Goal: Entertainment & Leisure: Consume media (video, audio)

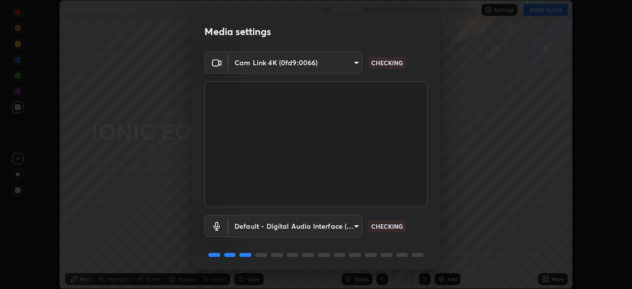
scroll to position [35, 0]
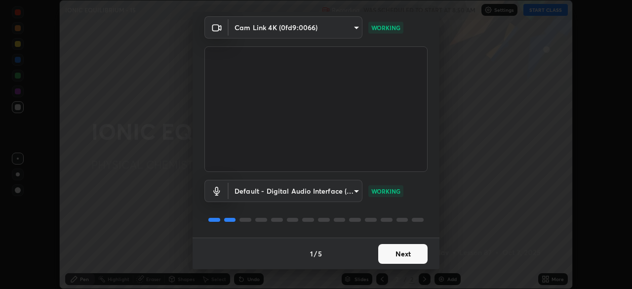
click at [398, 253] on button "Next" at bounding box center [402, 254] width 49 height 20
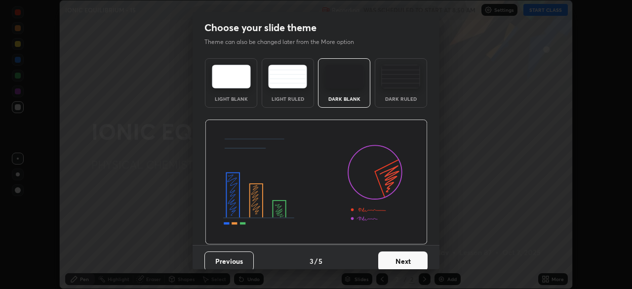
click at [416, 257] on button "Next" at bounding box center [402, 261] width 49 height 20
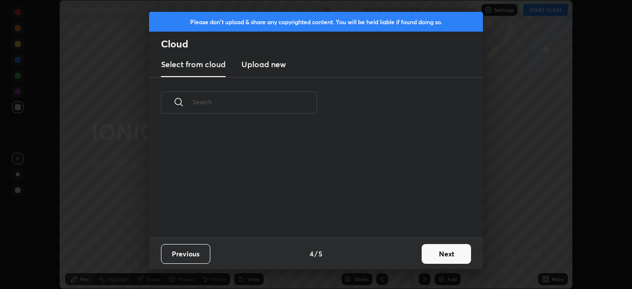
click at [423, 257] on button "Next" at bounding box center [445, 254] width 49 height 20
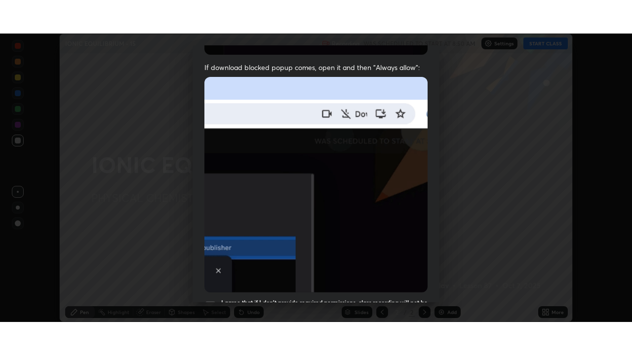
scroll to position [236, 0]
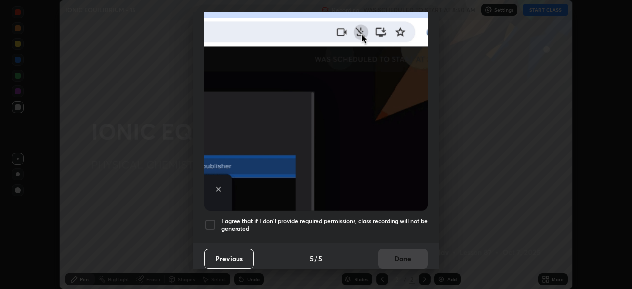
click at [339, 220] on h5 "I agree that if I don't provide required permissions, class recording will not …" at bounding box center [324, 224] width 206 height 15
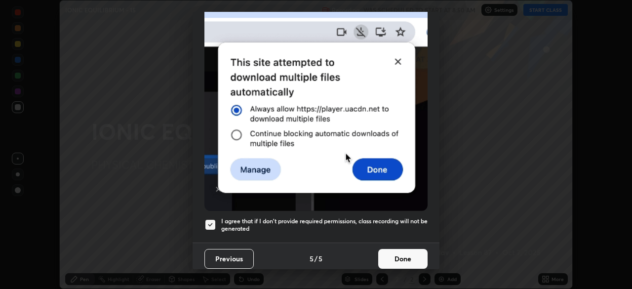
click at [393, 252] on button "Done" at bounding box center [402, 259] width 49 height 20
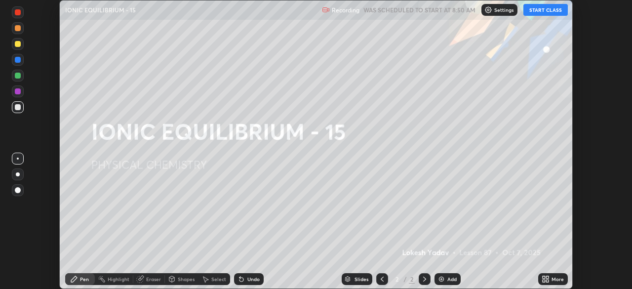
click at [534, 15] on button "START CLASS" at bounding box center [545, 10] width 44 height 12
click at [543, 280] on icon at bounding box center [543, 280] width 2 height 2
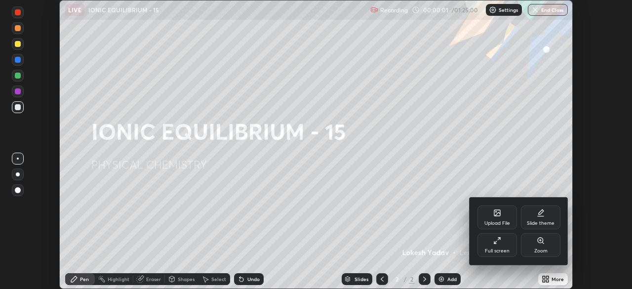
click at [504, 246] on div "Full screen" at bounding box center [496, 245] width 39 height 24
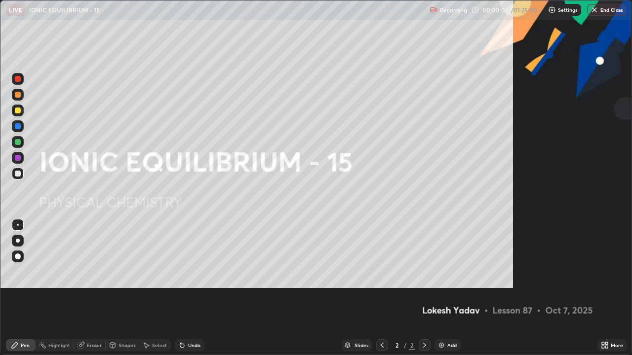
scroll to position [355, 632]
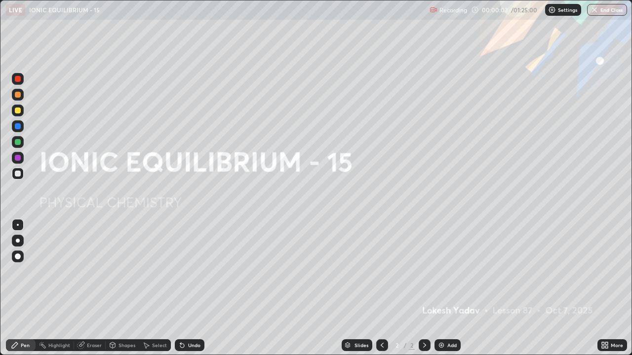
click at [446, 288] on div "Add" at bounding box center [447, 345] width 26 height 12
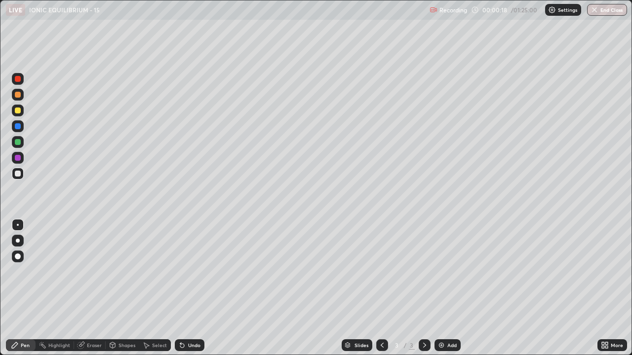
click at [17, 112] on div at bounding box center [18, 111] width 6 height 6
click at [181, 288] on icon at bounding box center [182, 346] width 4 height 4
click at [184, 288] on icon at bounding box center [182, 345] width 8 height 8
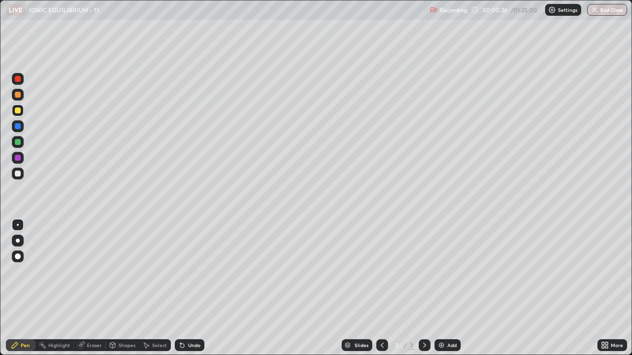
click at [183, 288] on icon at bounding box center [182, 345] width 8 height 8
click at [182, 288] on icon at bounding box center [182, 346] width 4 height 4
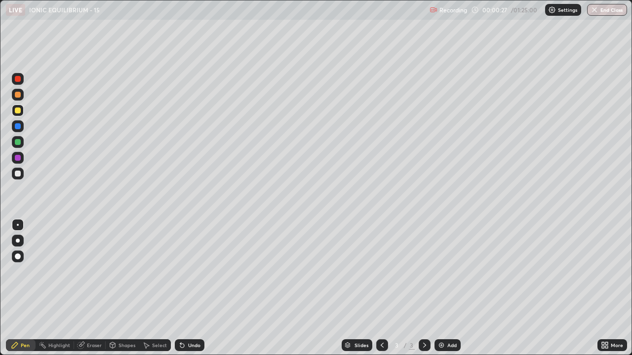
click at [183, 288] on icon at bounding box center [182, 346] width 4 height 4
click at [183, 288] on icon at bounding box center [182, 345] width 8 height 8
click at [186, 288] on div "Undo" at bounding box center [190, 345] width 30 height 12
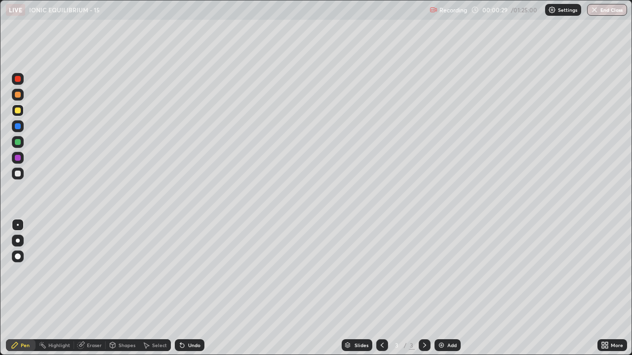
click at [186, 288] on div "Undo" at bounding box center [190, 345] width 30 height 12
click at [20, 172] on div at bounding box center [18, 174] width 6 height 6
click at [17, 138] on div at bounding box center [18, 142] width 12 height 12
click at [20, 112] on div at bounding box center [18, 111] width 6 height 6
click at [21, 175] on div at bounding box center [18, 174] width 12 height 12
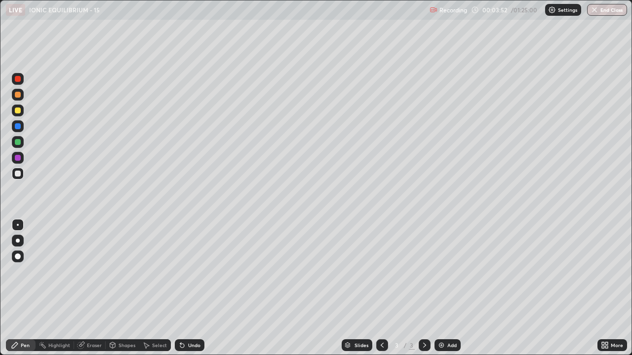
click at [188, 288] on div "Undo" at bounding box center [194, 345] width 12 height 5
click at [19, 114] on div at bounding box center [18, 111] width 12 height 12
click at [18, 128] on div at bounding box center [18, 126] width 6 height 6
click at [17, 160] on div at bounding box center [18, 158] width 6 height 6
click at [20, 174] on div at bounding box center [18, 174] width 6 height 6
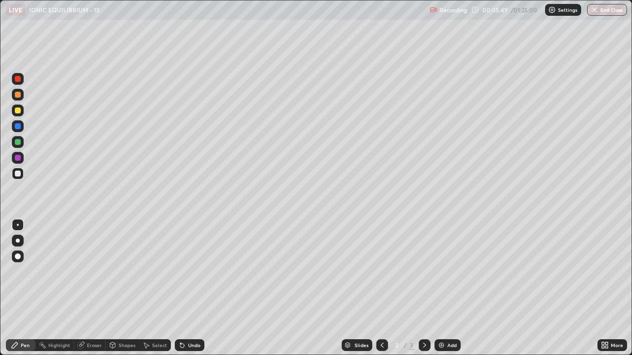
click at [18, 141] on div at bounding box center [18, 142] width 6 height 6
click at [190, 288] on div "Undo" at bounding box center [194, 345] width 12 height 5
click at [20, 124] on div at bounding box center [18, 126] width 6 height 6
click at [18, 111] on div at bounding box center [18, 111] width 6 height 6
click at [15, 173] on div at bounding box center [18, 174] width 6 height 6
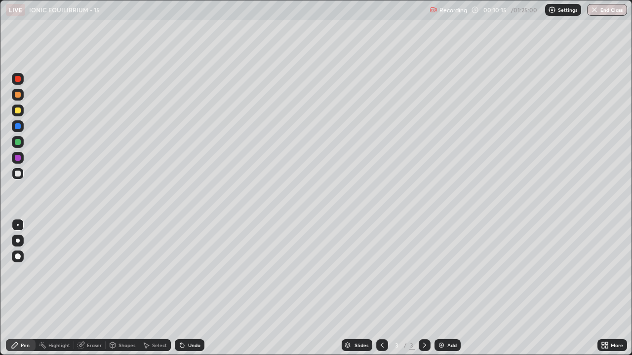
click at [18, 142] on div at bounding box center [18, 142] width 6 height 6
click at [153, 288] on div "Select" at bounding box center [159, 345] width 15 height 5
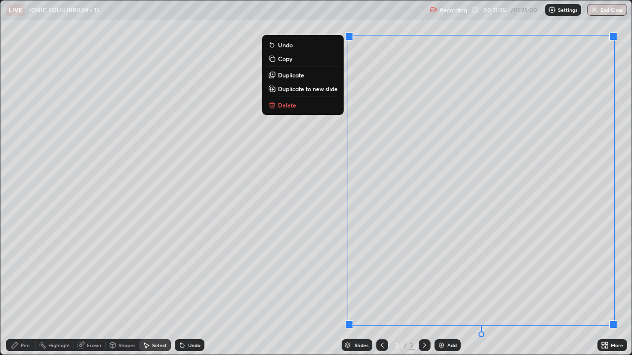
click at [289, 91] on p "Duplicate to new slide" at bounding box center [308, 89] width 60 height 8
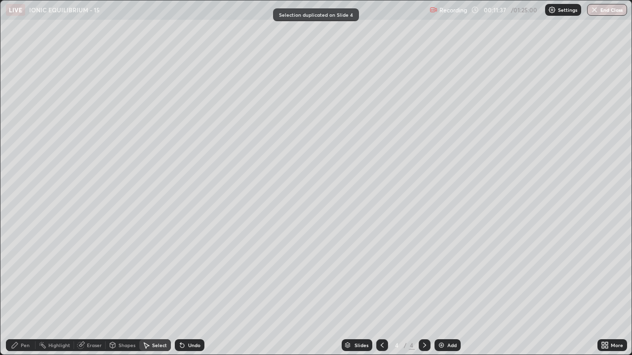
click at [16, 288] on icon at bounding box center [15, 345] width 8 height 8
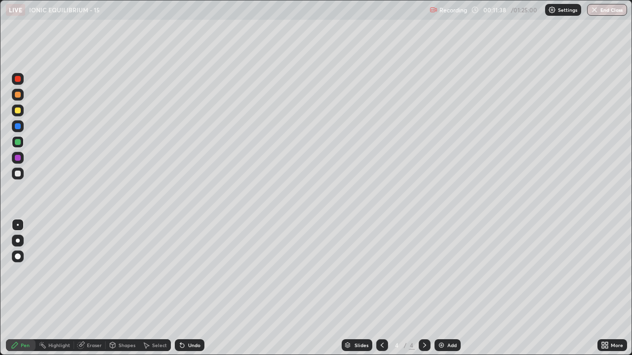
click at [18, 108] on div at bounding box center [18, 111] width 6 height 6
click at [190, 288] on div "Undo" at bounding box center [194, 345] width 12 height 5
click at [184, 288] on div "Undo" at bounding box center [190, 345] width 30 height 12
click at [183, 288] on icon at bounding box center [182, 346] width 4 height 4
click at [183, 288] on icon at bounding box center [182, 345] width 8 height 8
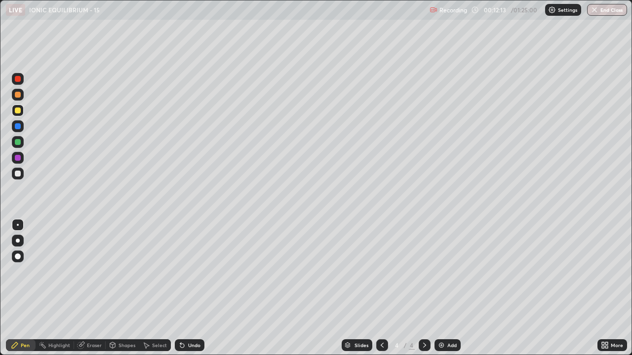
click at [182, 288] on icon at bounding box center [182, 345] width 8 height 8
click at [183, 288] on icon at bounding box center [182, 345] width 8 height 8
click at [182, 288] on icon at bounding box center [182, 346] width 4 height 4
click at [181, 288] on icon at bounding box center [182, 346] width 4 height 4
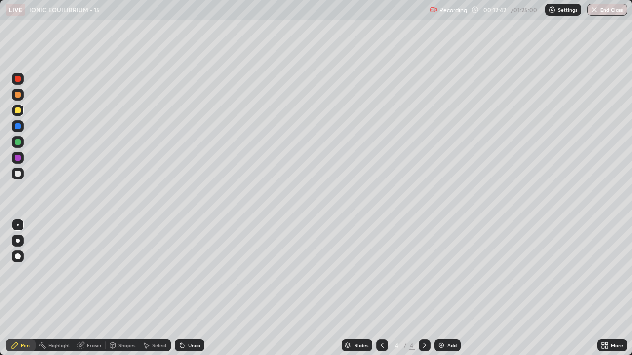
click at [381, 288] on icon at bounding box center [382, 345] width 8 height 8
click at [423, 288] on icon at bounding box center [424, 345] width 8 height 8
click at [380, 288] on div at bounding box center [382, 345] width 12 height 12
click at [423, 288] on icon at bounding box center [424, 345] width 8 height 8
click at [19, 112] on div at bounding box center [18, 111] width 6 height 6
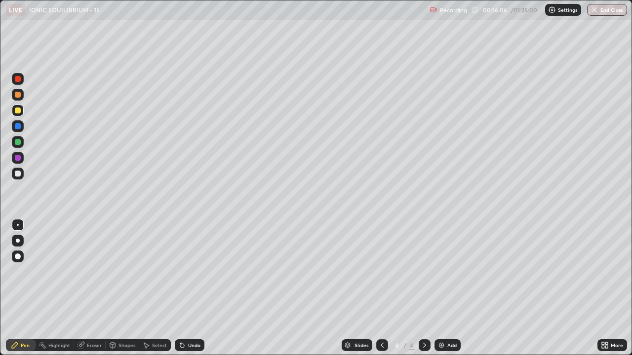
click at [17, 176] on div at bounding box center [18, 174] width 6 height 6
click at [188, 288] on div "Undo" at bounding box center [194, 345] width 12 height 5
click at [185, 288] on div "Undo" at bounding box center [190, 345] width 30 height 12
click at [20, 142] on div at bounding box center [18, 142] width 6 height 6
click at [185, 288] on div "Undo" at bounding box center [190, 345] width 30 height 12
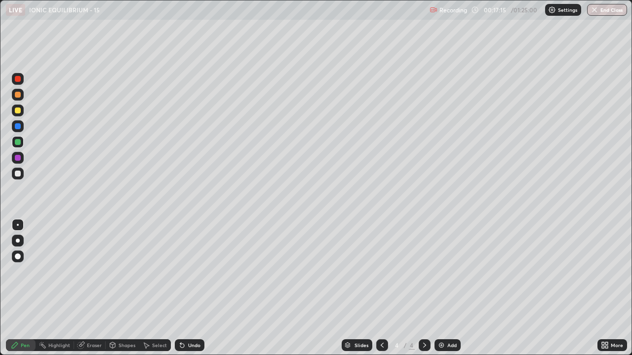
click at [18, 178] on div at bounding box center [18, 174] width 12 height 12
click at [18, 158] on div at bounding box center [18, 158] width 6 height 6
click at [19, 125] on div at bounding box center [18, 126] width 6 height 6
click at [18, 142] on div at bounding box center [18, 142] width 6 height 6
click at [191, 288] on div "Undo" at bounding box center [190, 345] width 30 height 12
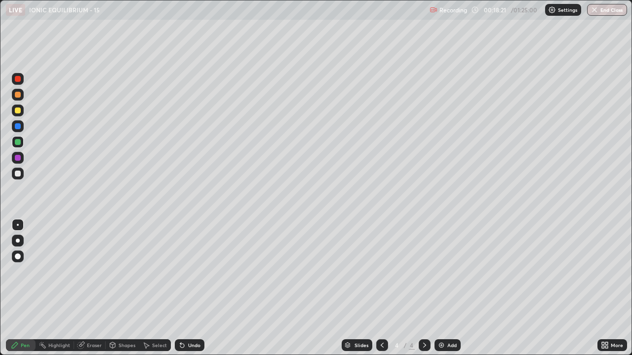
click at [16, 173] on div at bounding box center [18, 174] width 6 height 6
click at [20, 162] on div at bounding box center [18, 158] width 12 height 12
click at [160, 288] on div "Select" at bounding box center [159, 345] width 15 height 5
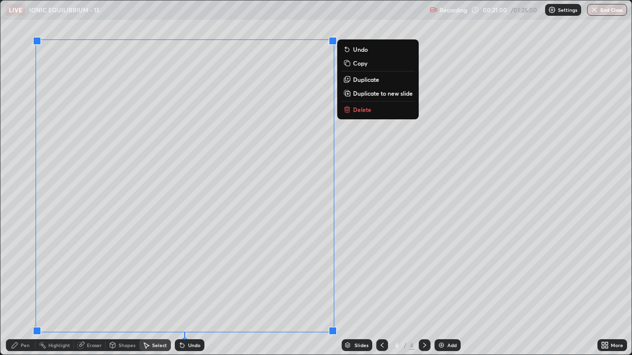
click at [361, 94] on p "Duplicate to new slide" at bounding box center [383, 93] width 60 height 8
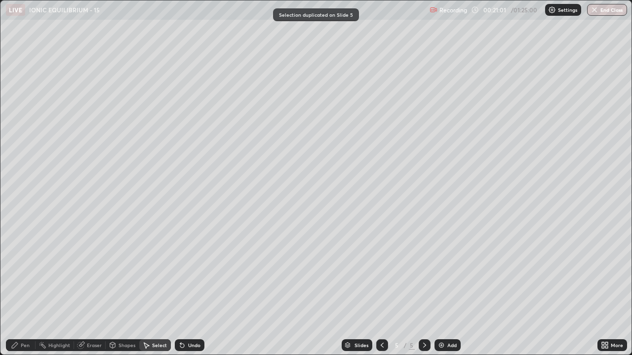
click at [27, 288] on div "Pen" at bounding box center [25, 345] width 9 height 5
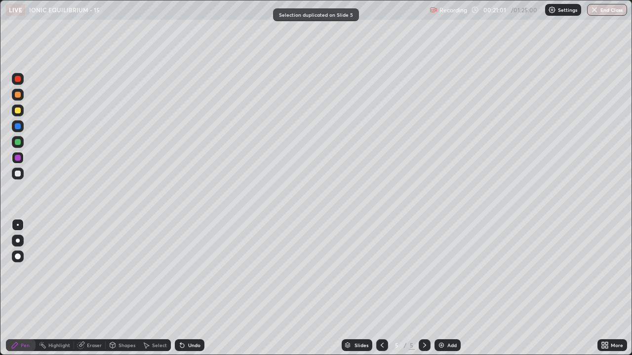
click at [22, 288] on div "Pen" at bounding box center [25, 345] width 9 height 5
click at [19, 113] on div at bounding box center [18, 111] width 6 height 6
click at [14, 177] on div at bounding box center [18, 174] width 12 height 12
click at [16, 140] on div at bounding box center [18, 142] width 6 height 6
click at [18, 177] on div at bounding box center [18, 174] width 12 height 12
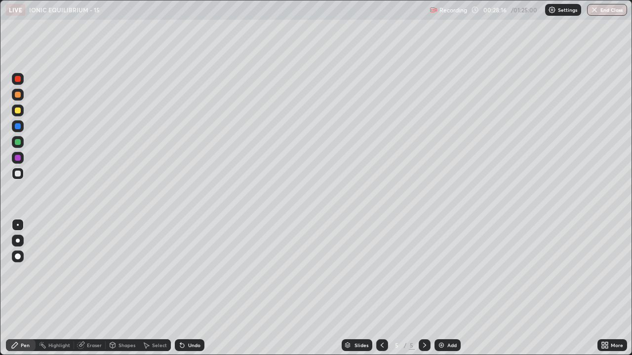
click at [155, 288] on div "Select" at bounding box center [159, 345] width 15 height 5
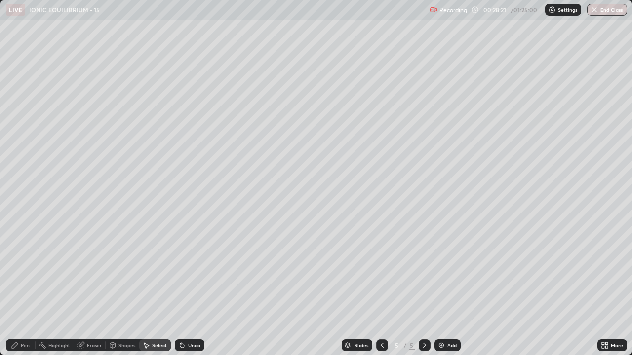
click at [19, 288] on div "Pen" at bounding box center [21, 345] width 30 height 12
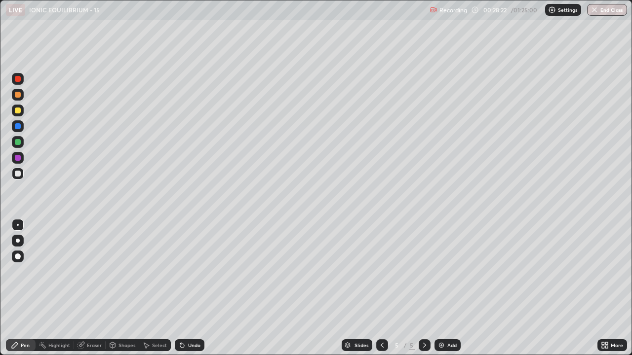
click at [17, 112] on div at bounding box center [18, 111] width 6 height 6
click at [444, 288] on img at bounding box center [441, 345] width 8 height 8
click at [192, 288] on div "Undo" at bounding box center [194, 345] width 12 height 5
click at [188, 288] on div "Undo" at bounding box center [190, 345] width 30 height 12
click at [16, 173] on div at bounding box center [18, 174] width 6 height 6
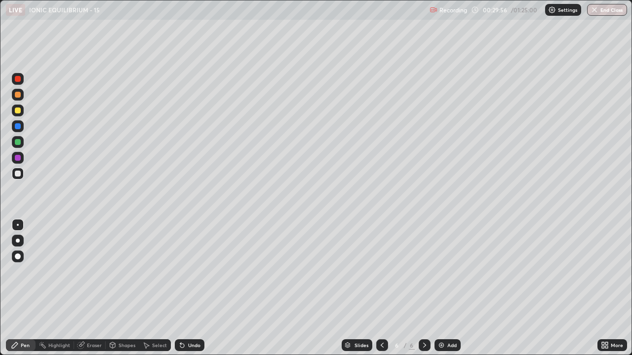
click at [18, 111] on div at bounding box center [18, 111] width 6 height 6
click at [120, 288] on div "Shapes" at bounding box center [126, 345] width 17 height 5
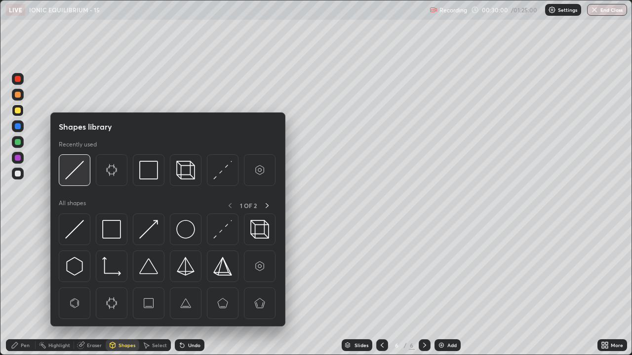
click at [76, 176] on img at bounding box center [74, 170] width 19 height 19
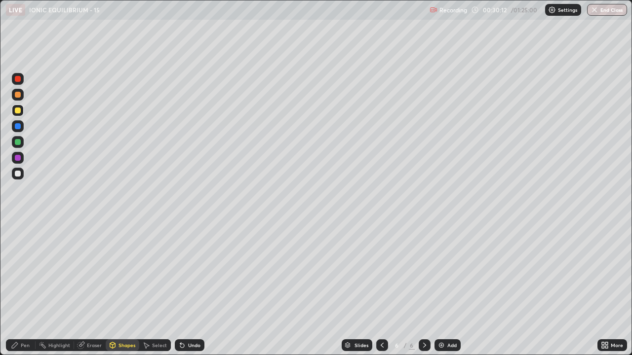
click at [32, 288] on div "Pen" at bounding box center [21, 345] width 30 height 12
click at [155, 288] on div "Select" at bounding box center [159, 345] width 15 height 5
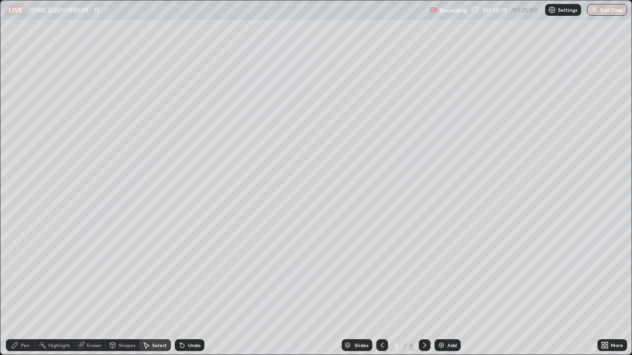
click at [119, 288] on div "Shapes" at bounding box center [126, 345] width 17 height 5
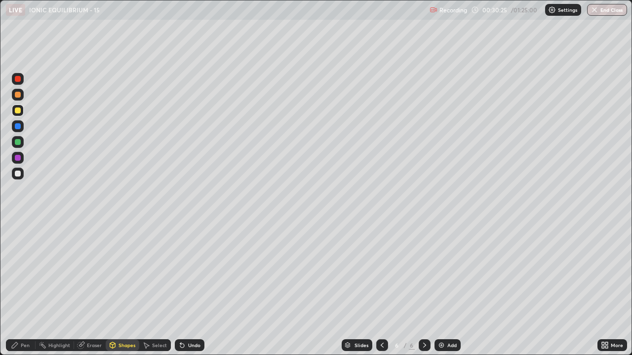
click at [21, 288] on div "Pen" at bounding box center [25, 345] width 9 height 5
click at [18, 174] on div at bounding box center [18, 174] width 6 height 6
click at [18, 142] on div at bounding box center [18, 142] width 6 height 6
click at [183, 288] on icon at bounding box center [182, 345] width 8 height 8
click at [188, 288] on div "Undo" at bounding box center [194, 345] width 12 height 5
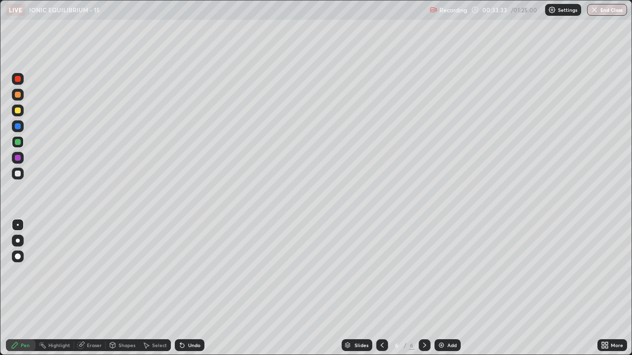
click at [18, 176] on div at bounding box center [18, 174] width 6 height 6
click at [190, 288] on div "Undo" at bounding box center [194, 345] width 12 height 5
click at [191, 288] on div "Undo" at bounding box center [194, 345] width 12 height 5
click at [191, 288] on div "Undo" at bounding box center [190, 345] width 30 height 12
click at [18, 113] on div at bounding box center [18, 111] width 6 height 6
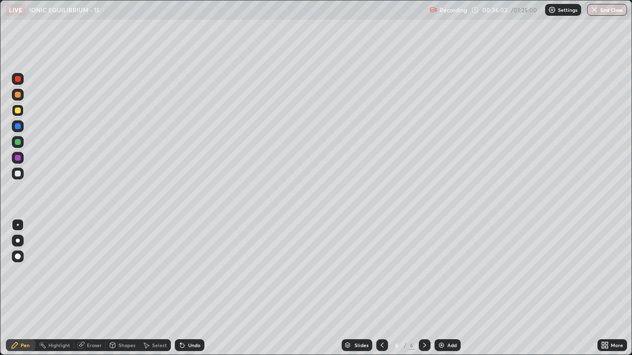
click at [190, 288] on div "Undo" at bounding box center [194, 345] width 12 height 5
click at [189, 288] on div "Undo" at bounding box center [194, 345] width 12 height 5
click at [18, 174] on div at bounding box center [18, 174] width 6 height 6
click at [192, 288] on div "Undo" at bounding box center [194, 345] width 12 height 5
click at [190, 288] on div "Undo" at bounding box center [194, 345] width 12 height 5
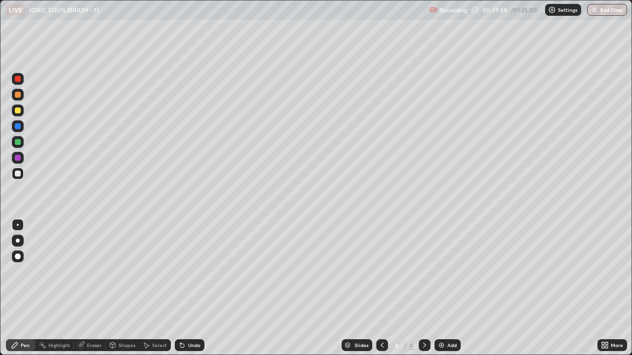
click at [149, 288] on div "Select" at bounding box center [155, 345] width 32 height 12
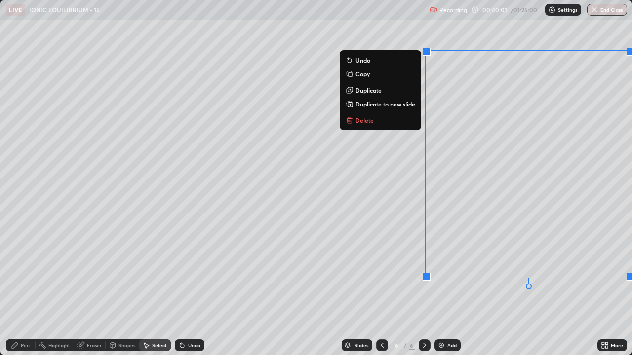
click at [409, 105] on p "Duplicate to new slide" at bounding box center [385, 104] width 60 height 8
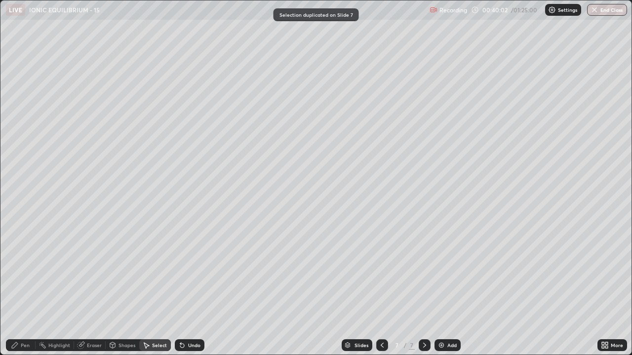
click at [28, 288] on div "Pen" at bounding box center [25, 345] width 9 height 5
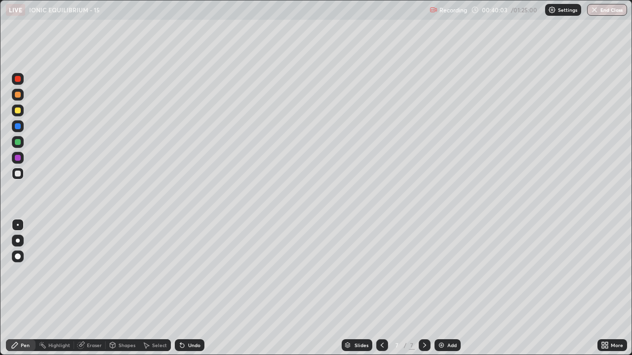
click at [19, 113] on div at bounding box center [18, 111] width 6 height 6
click at [381, 288] on icon at bounding box center [382, 345] width 8 height 8
click at [16, 95] on div at bounding box center [18, 95] width 6 height 6
click at [132, 288] on div "Shapes" at bounding box center [123, 346] width 34 height 20
click at [134, 288] on div "Shapes" at bounding box center [123, 346] width 34 height 20
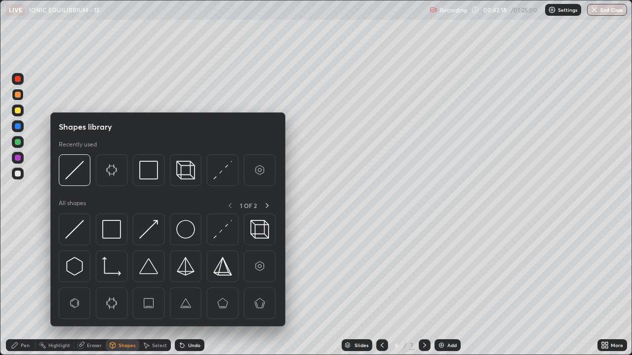
click at [25, 288] on div "Pen" at bounding box center [25, 345] width 9 height 5
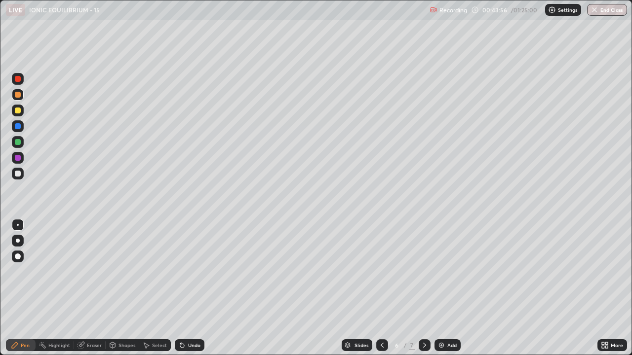
click at [423, 288] on icon at bounding box center [424, 345] width 8 height 8
click at [22, 288] on div "Pen" at bounding box center [25, 345] width 9 height 5
click at [20, 113] on div at bounding box center [18, 111] width 12 height 12
click at [184, 288] on icon at bounding box center [182, 345] width 8 height 8
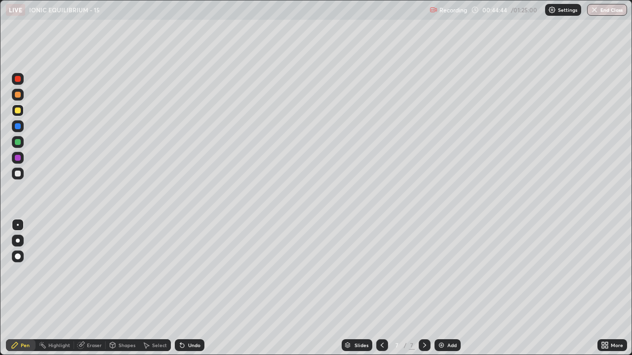
click at [180, 288] on icon at bounding box center [180, 343] width 1 height 1
click at [181, 288] on icon at bounding box center [182, 346] width 4 height 4
click at [184, 288] on icon at bounding box center [182, 345] width 8 height 8
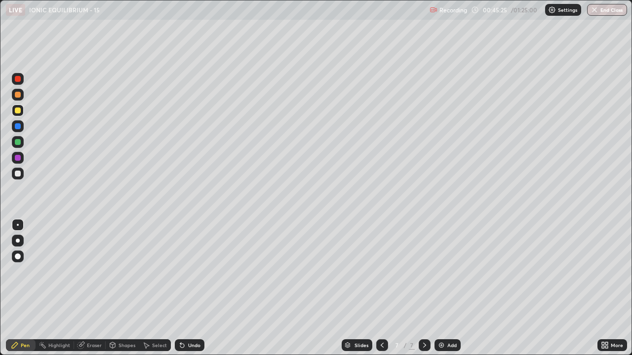
click at [18, 176] on div at bounding box center [18, 174] width 6 height 6
click at [17, 145] on div at bounding box center [18, 142] width 6 height 6
click at [19, 173] on div at bounding box center [18, 174] width 6 height 6
click at [18, 142] on div at bounding box center [18, 142] width 6 height 6
click at [18, 176] on div at bounding box center [18, 174] width 6 height 6
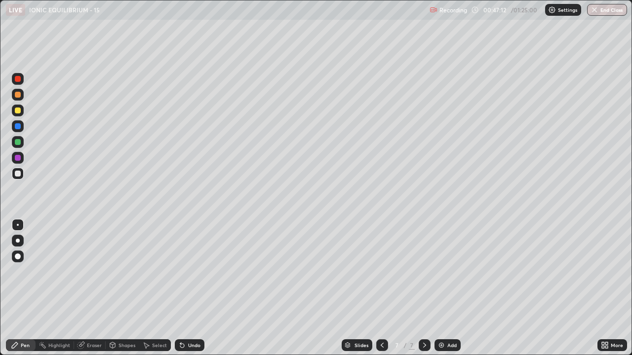
click at [22, 142] on div at bounding box center [18, 142] width 12 height 12
click at [18, 174] on div at bounding box center [18, 174] width 6 height 6
click at [18, 146] on div at bounding box center [18, 142] width 12 height 12
click at [158, 288] on div "Select" at bounding box center [159, 345] width 15 height 5
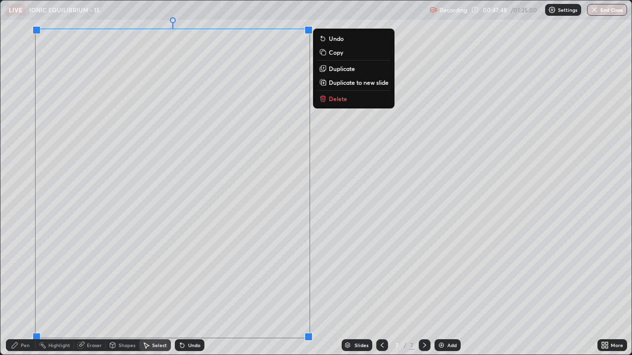
click at [355, 84] on p "Duplicate to new slide" at bounding box center [359, 82] width 60 height 8
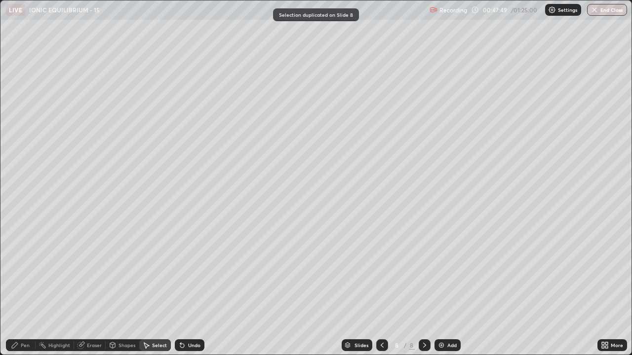
click at [25, 288] on div "Pen" at bounding box center [25, 345] width 9 height 5
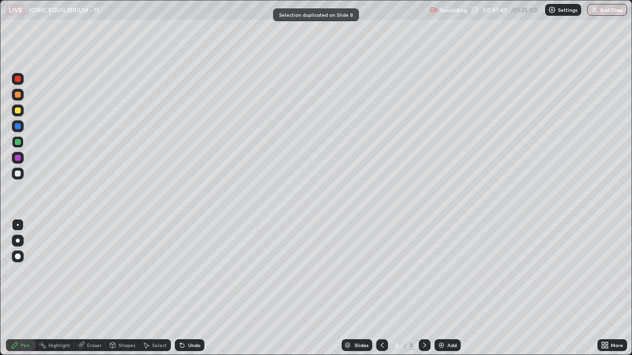
click at [15, 115] on div at bounding box center [18, 111] width 12 height 12
click at [192, 288] on div "Undo" at bounding box center [194, 345] width 12 height 5
click at [20, 174] on div at bounding box center [18, 174] width 6 height 6
click at [19, 141] on div at bounding box center [18, 142] width 6 height 6
click at [18, 108] on div at bounding box center [18, 111] width 6 height 6
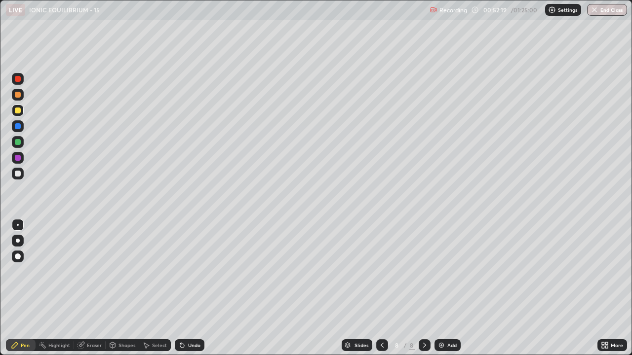
click at [195, 288] on div "Undo" at bounding box center [194, 345] width 12 height 5
click at [194, 288] on div "Undo" at bounding box center [194, 345] width 12 height 5
click at [154, 288] on div "Select" at bounding box center [159, 345] width 15 height 5
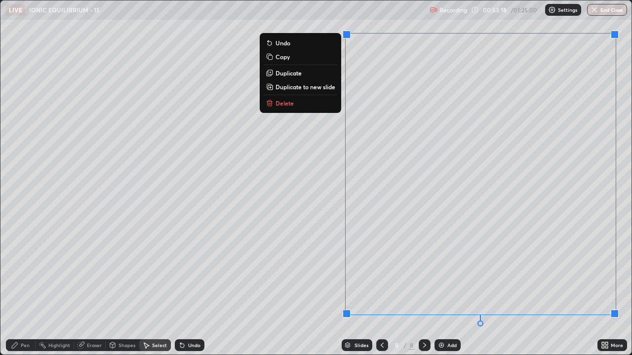
click at [330, 86] on p "Duplicate to new slide" at bounding box center [305, 87] width 60 height 8
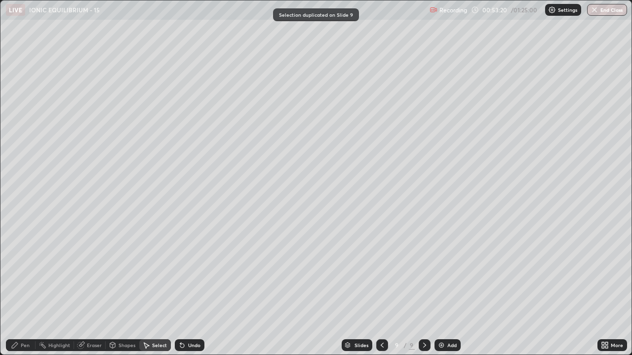
click at [28, 288] on div "Pen" at bounding box center [25, 345] width 9 height 5
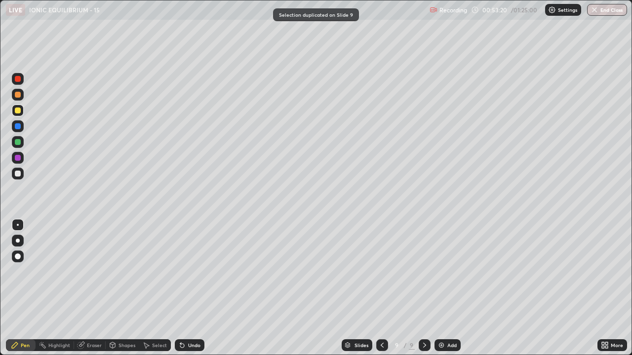
click at [25, 288] on div "Pen" at bounding box center [25, 345] width 9 height 5
click at [20, 175] on div at bounding box center [18, 174] width 6 height 6
click at [190, 288] on div "Undo" at bounding box center [194, 345] width 12 height 5
click at [191, 288] on div "Undo" at bounding box center [194, 345] width 12 height 5
click at [183, 288] on icon at bounding box center [182, 346] width 4 height 4
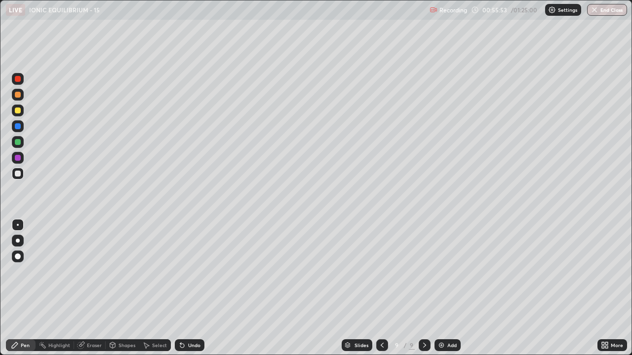
click at [186, 288] on div "Undo" at bounding box center [190, 345] width 30 height 12
click at [184, 288] on icon at bounding box center [182, 345] width 8 height 8
click at [181, 288] on icon at bounding box center [182, 346] width 4 height 4
click at [187, 288] on div "Undo" at bounding box center [190, 345] width 30 height 12
click at [183, 288] on icon at bounding box center [182, 345] width 8 height 8
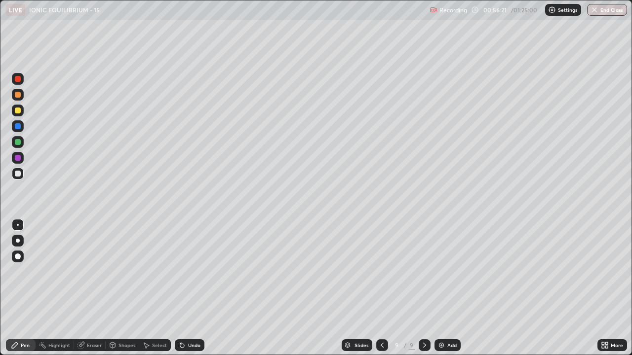
click at [18, 145] on div at bounding box center [18, 142] width 6 height 6
click at [16, 176] on div at bounding box center [18, 174] width 6 height 6
click at [181, 288] on icon at bounding box center [182, 346] width 4 height 4
click at [86, 288] on div "Eraser" at bounding box center [90, 345] width 32 height 12
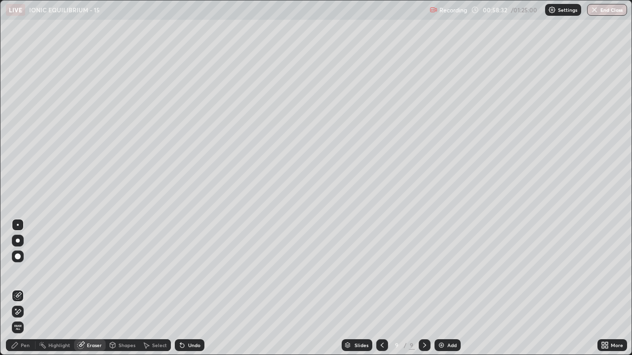
click at [21, 288] on div "Pen" at bounding box center [25, 345] width 9 height 5
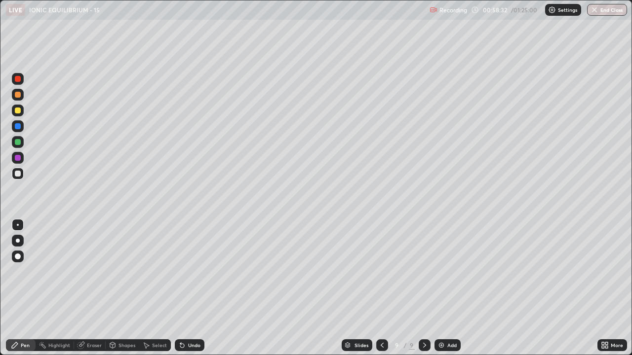
click at [16, 174] on div at bounding box center [18, 174] width 6 height 6
click at [22, 113] on div at bounding box center [18, 111] width 12 height 12
click at [18, 111] on div at bounding box center [18, 111] width 6 height 6
click at [441, 288] on img at bounding box center [441, 345] width 8 height 8
click at [20, 111] on div at bounding box center [18, 111] width 6 height 6
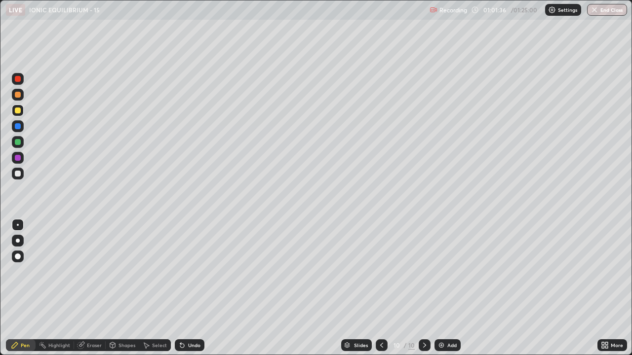
click at [20, 173] on div at bounding box center [18, 174] width 6 height 6
click at [188, 288] on div "Undo" at bounding box center [194, 345] width 12 height 5
click at [191, 288] on div "Undo" at bounding box center [194, 345] width 12 height 5
click at [180, 288] on icon at bounding box center [180, 343] width 1 height 1
click at [181, 288] on icon at bounding box center [182, 346] width 4 height 4
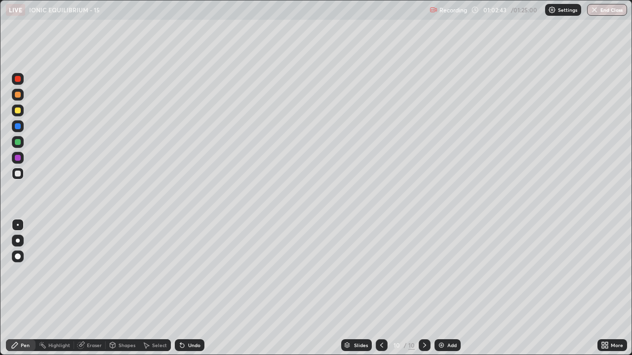
click at [189, 288] on div "Undo" at bounding box center [194, 345] width 12 height 5
click at [186, 288] on div "Undo" at bounding box center [190, 345] width 30 height 12
click at [18, 111] on div at bounding box center [18, 111] width 6 height 6
click at [16, 172] on div at bounding box center [18, 174] width 6 height 6
click at [189, 288] on div "Undo" at bounding box center [190, 345] width 30 height 12
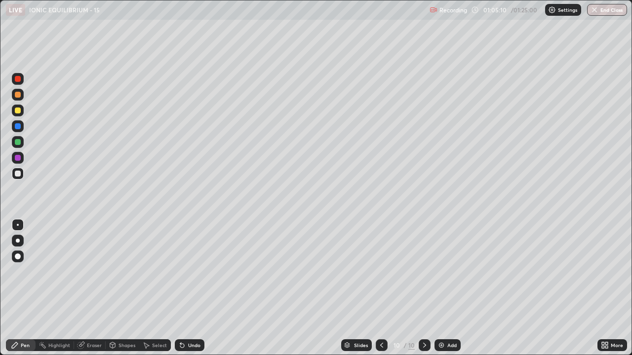
click at [195, 288] on div "Undo" at bounding box center [194, 345] width 12 height 5
click at [192, 288] on div "Undo" at bounding box center [194, 345] width 12 height 5
click at [197, 288] on div "Undo" at bounding box center [194, 345] width 12 height 5
click at [18, 128] on div at bounding box center [18, 126] width 6 height 6
click at [18, 174] on div at bounding box center [18, 174] width 6 height 6
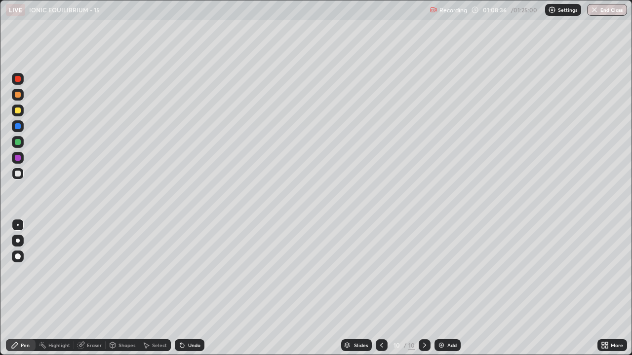
click at [196, 288] on div "Undo" at bounding box center [194, 345] width 12 height 5
click at [194, 288] on div "Undo" at bounding box center [194, 345] width 12 height 5
click at [18, 157] on div at bounding box center [18, 158] width 6 height 6
click at [18, 142] on div at bounding box center [18, 142] width 6 height 6
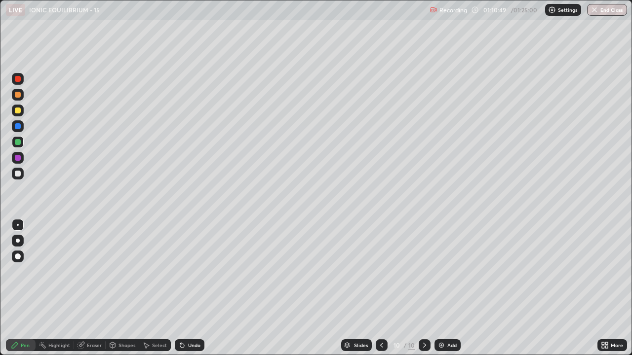
click at [153, 288] on div "Select" at bounding box center [159, 345] width 15 height 5
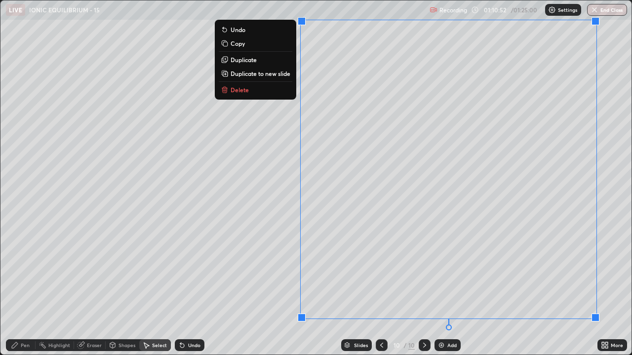
click at [286, 77] on button "Duplicate to new slide" at bounding box center [256, 74] width 74 height 12
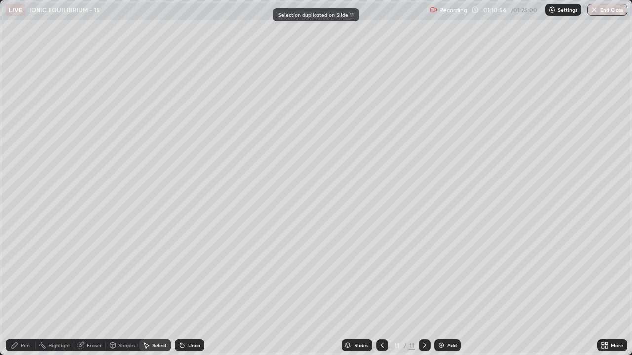
click at [22, 288] on div "Pen" at bounding box center [25, 345] width 9 height 5
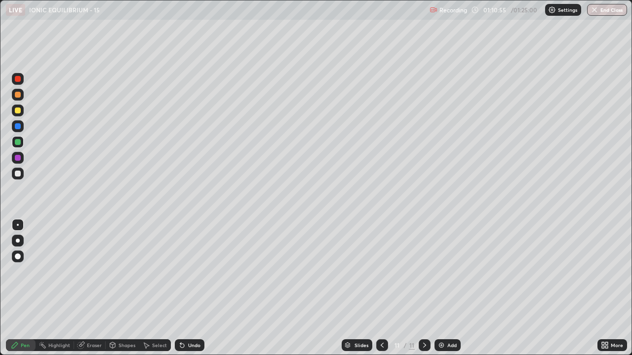
click at [17, 174] on div at bounding box center [18, 174] width 6 height 6
click at [17, 143] on div at bounding box center [18, 142] width 6 height 6
click at [184, 288] on icon at bounding box center [182, 345] width 8 height 8
click at [91, 288] on div "Eraser" at bounding box center [94, 345] width 15 height 5
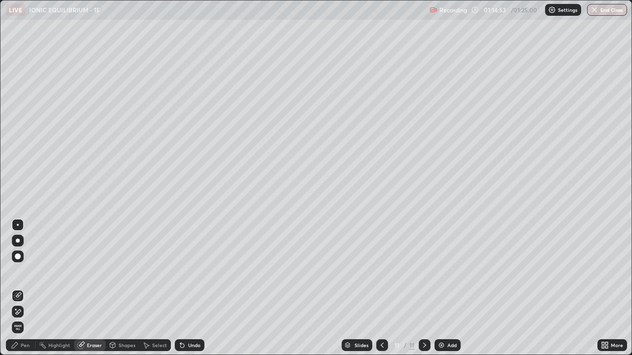
click at [188, 288] on div "Undo" at bounding box center [194, 345] width 12 height 5
click at [20, 288] on div "Pen" at bounding box center [21, 345] width 30 height 12
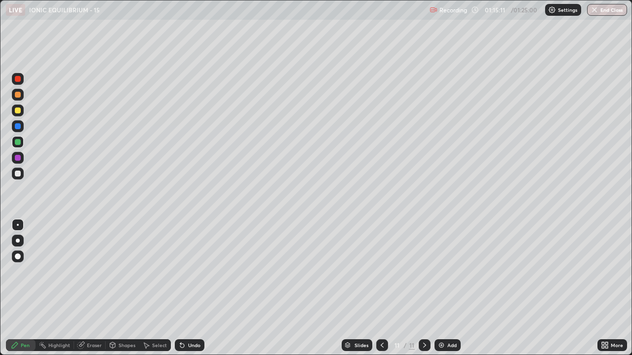
click at [18, 174] on div at bounding box center [18, 174] width 6 height 6
click at [20, 157] on div at bounding box center [18, 158] width 6 height 6
click at [19, 145] on div at bounding box center [18, 142] width 6 height 6
click at [15, 157] on div at bounding box center [18, 158] width 6 height 6
click at [15, 176] on div at bounding box center [18, 174] width 6 height 6
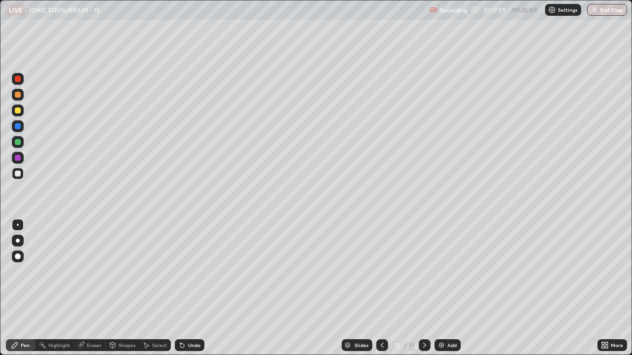
click at [186, 288] on div "Undo" at bounding box center [190, 345] width 30 height 12
click at [187, 288] on div "Undo" at bounding box center [190, 345] width 30 height 12
click at [20, 162] on div at bounding box center [18, 158] width 12 height 12
click at [18, 128] on div at bounding box center [18, 126] width 6 height 6
click at [18, 178] on div at bounding box center [18, 174] width 12 height 12
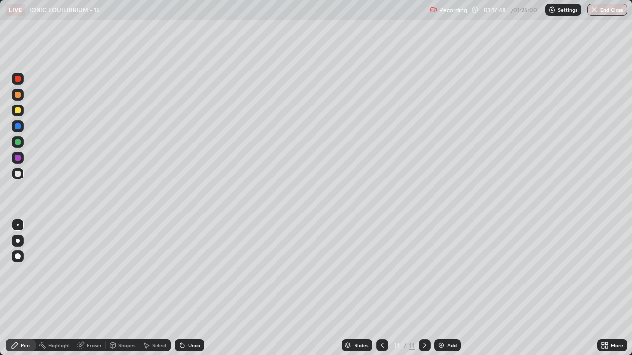
click at [190, 288] on div "Undo" at bounding box center [194, 345] width 12 height 5
click at [148, 288] on icon at bounding box center [146, 345] width 8 height 8
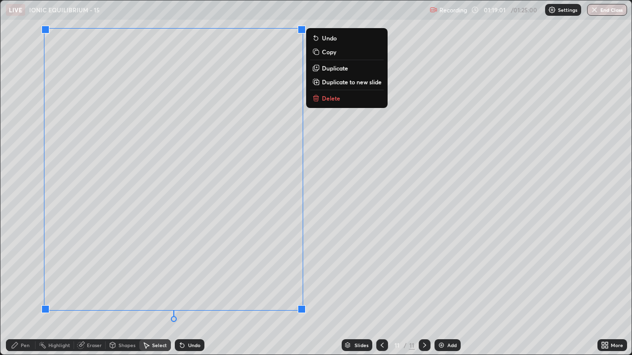
click at [333, 83] on p "Duplicate to new slide" at bounding box center [352, 82] width 60 height 8
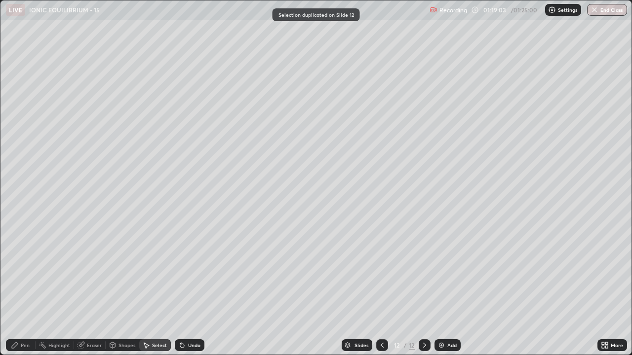
click at [25, 288] on div "Pen" at bounding box center [25, 345] width 9 height 5
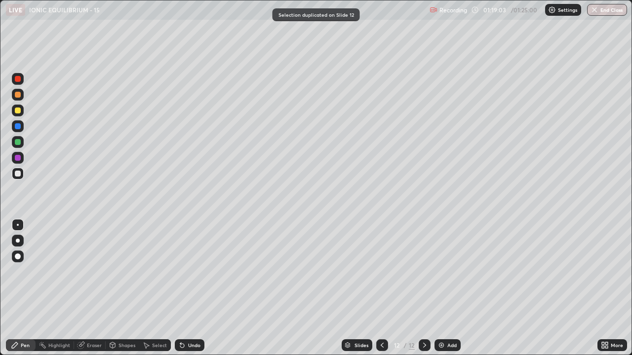
click at [18, 173] on div at bounding box center [18, 174] width 6 height 6
click at [200, 288] on div "Undo" at bounding box center [190, 345] width 30 height 12
click at [193, 288] on div "Undo" at bounding box center [194, 345] width 12 height 5
click at [17, 124] on div at bounding box center [18, 126] width 6 height 6
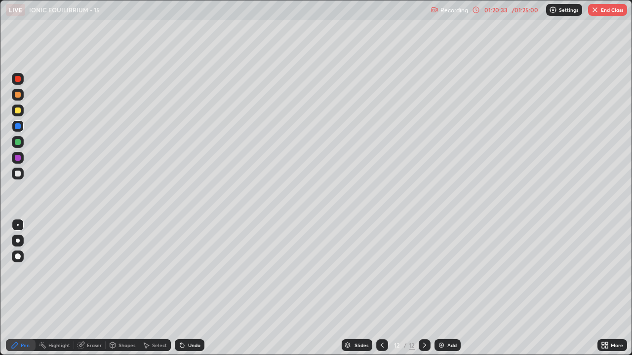
click at [184, 288] on icon at bounding box center [182, 345] width 8 height 8
click at [21, 176] on div at bounding box center [18, 174] width 12 height 12
click at [193, 288] on div "Undo" at bounding box center [194, 345] width 12 height 5
click at [191, 288] on div "Undo" at bounding box center [194, 345] width 12 height 5
click at [191, 288] on div "Undo" at bounding box center [190, 345] width 30 height 12
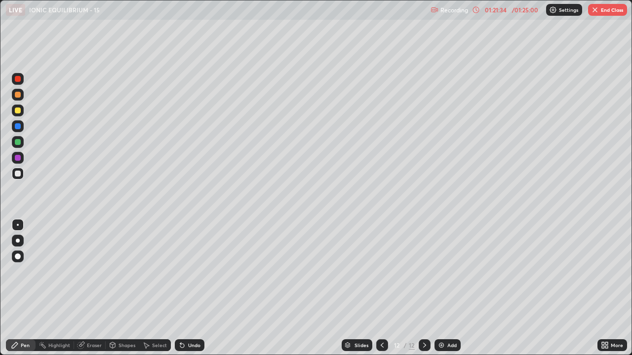
click at [191, 288] on div "Undo" at bounding box center [190, 345] width 30 height 12
click at [193, 288] on div "Undo" at bounding box center [190, 345] width 30 height 12
click at [380, 288] on icon at bounding box center [382, 345] width 8 height 8
click at [423, 288] on icon at bounding box center [424, 345] width 8 height 8
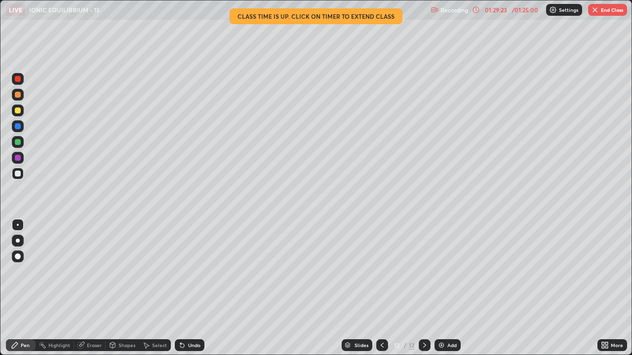
click at [597, 12] on img "button" at bounding box center [595, 10] width 8 height 8
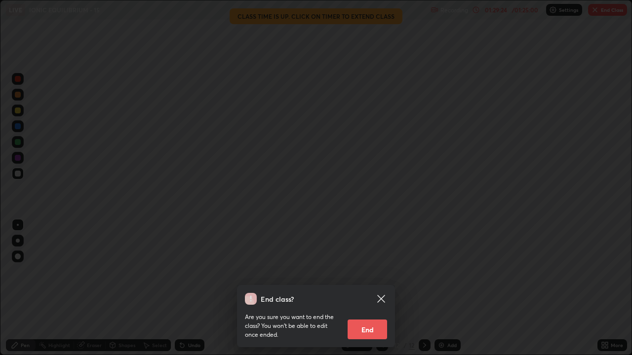
click at [370, 288] on button "End" at bounding box center [366, 330] width 39 height 20
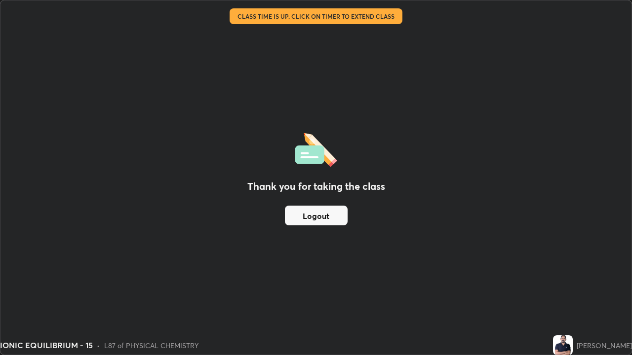
click at [328, 221] on button "Logout" at bounding box center [316, 216] width 63 height 20
